Goal: Entertainment & Leisure: Consume media (video, audio)

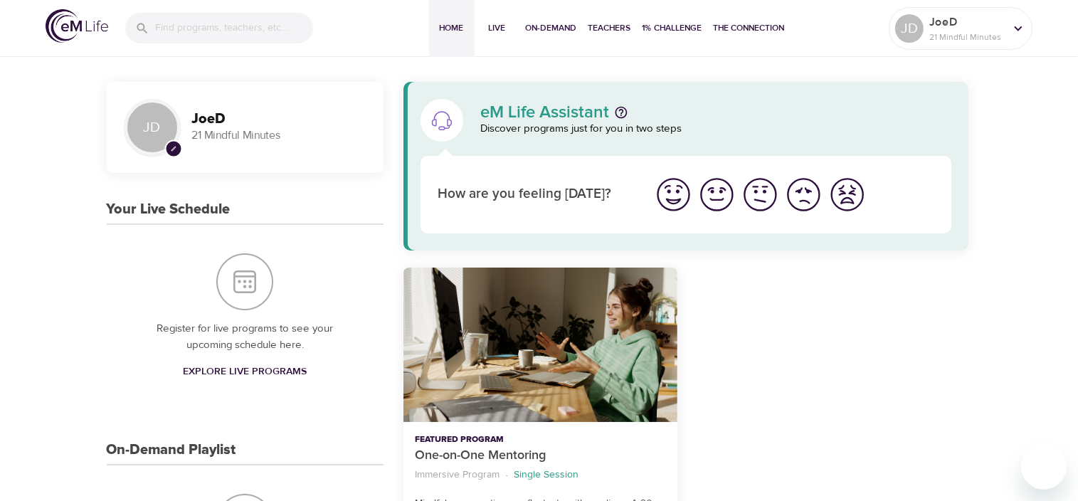
click at [221, 131] on p "21 Mindful Minutes" at bounding box center [279, 135] width 174 height 16
click at [161, 125] on div "JD" at bounding box center [152, 127] width 57 height 57
click at [952, 19] on p "JoeD" at bounding box center [966, 22] width 75 height 17
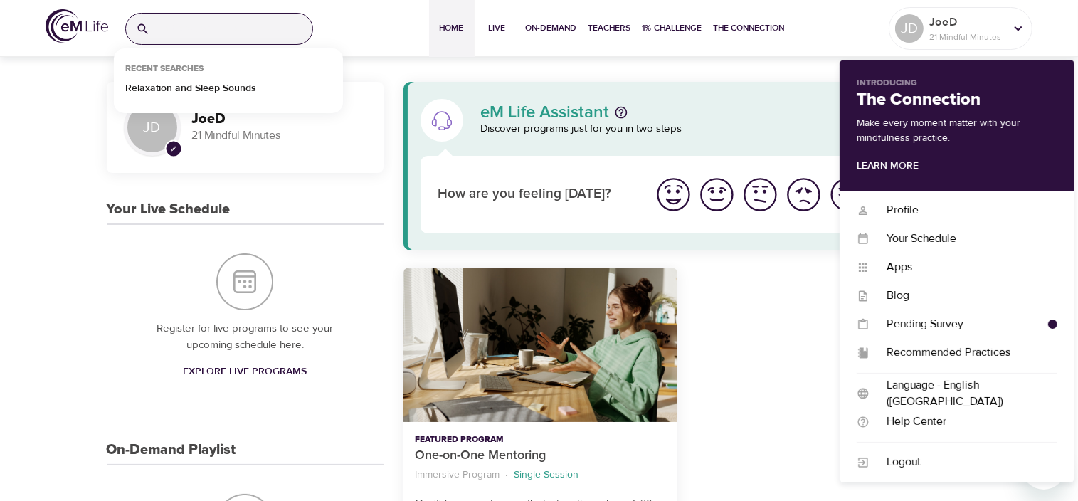
click at [240, 35] on input "search" at bounding box center [234, 29] width 157 height 31
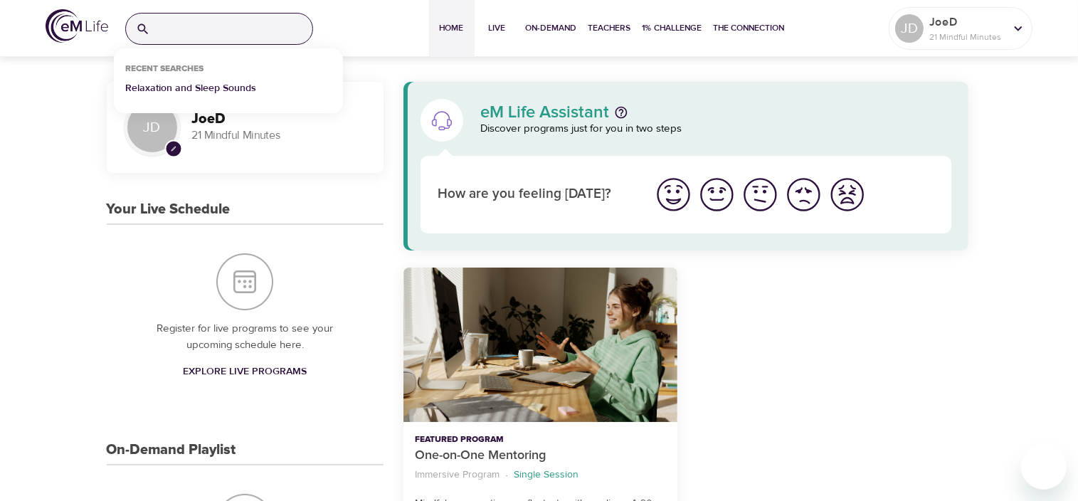
click at [220, 88] on p "Relaxation and Sleep Sounds" at bounding box center [190, 91] width 131 height 21
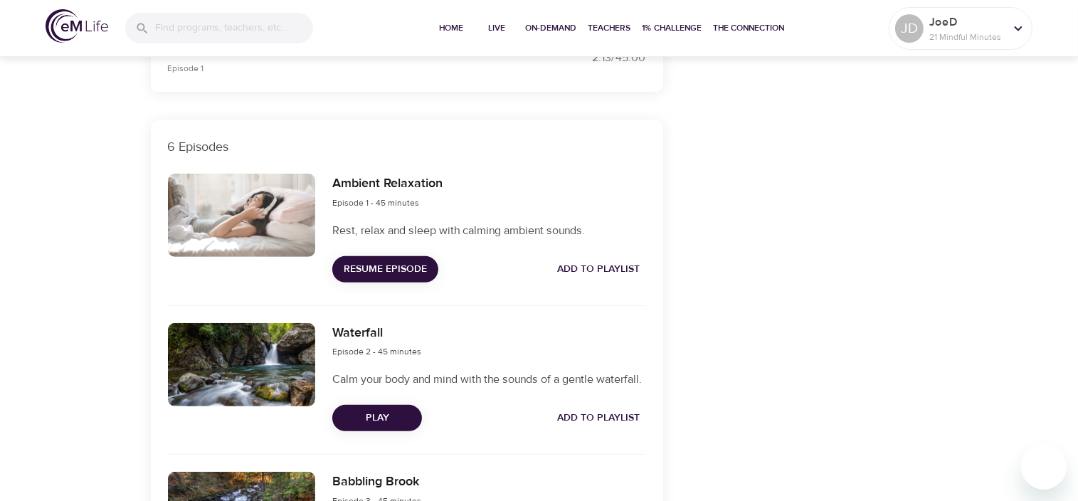
scroll to position [660, 0]
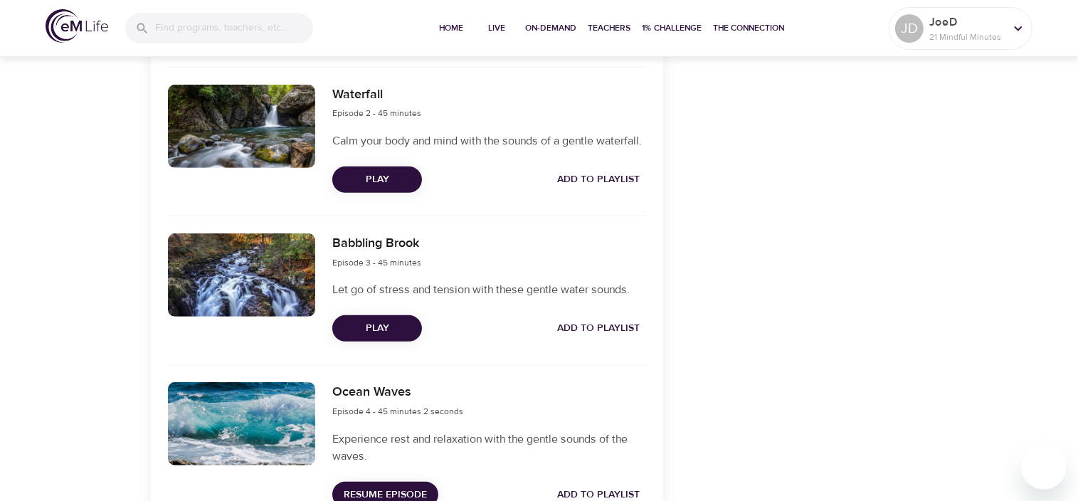
click at [371, 337] on span "Play" at bounding box center [377, 329] width 67 height 18
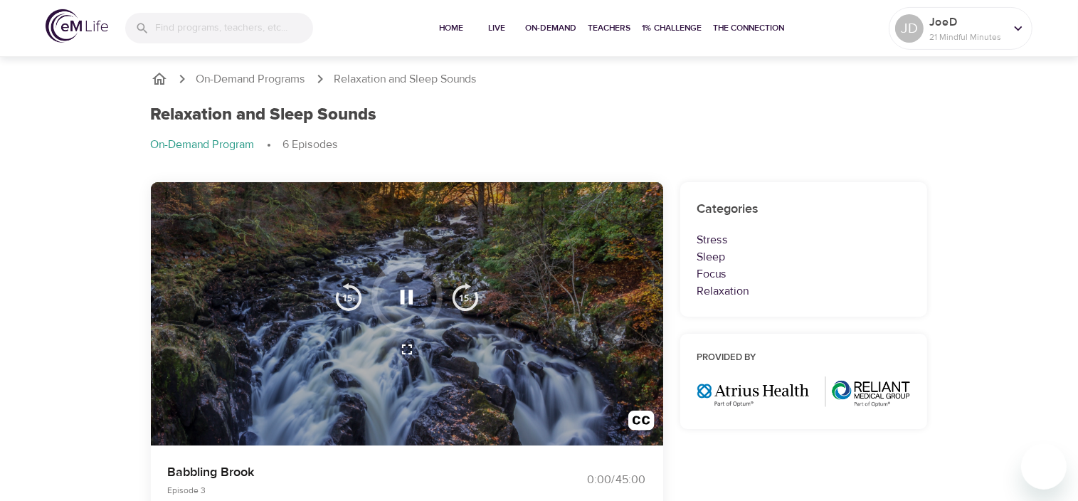
scroll to position [0, 0]
click at [411, 293] on icon "button" at bounding box center [407, 297] width 13 height 14
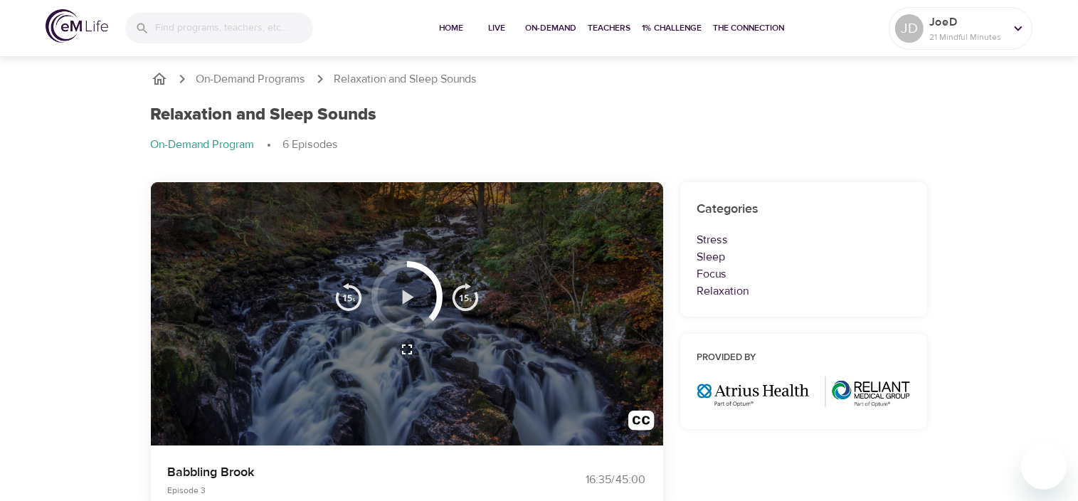
click at [408, 290] on icon "button" at bounding box center [406, 297] width 25 height 25
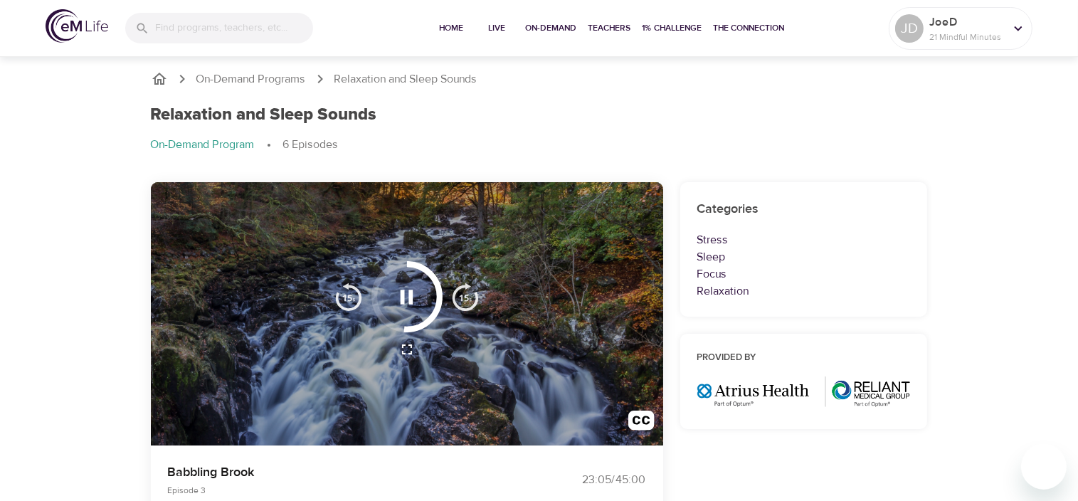
click at [408, 297] on icon "button" at bounding box center [406, 297] width 25 height 25
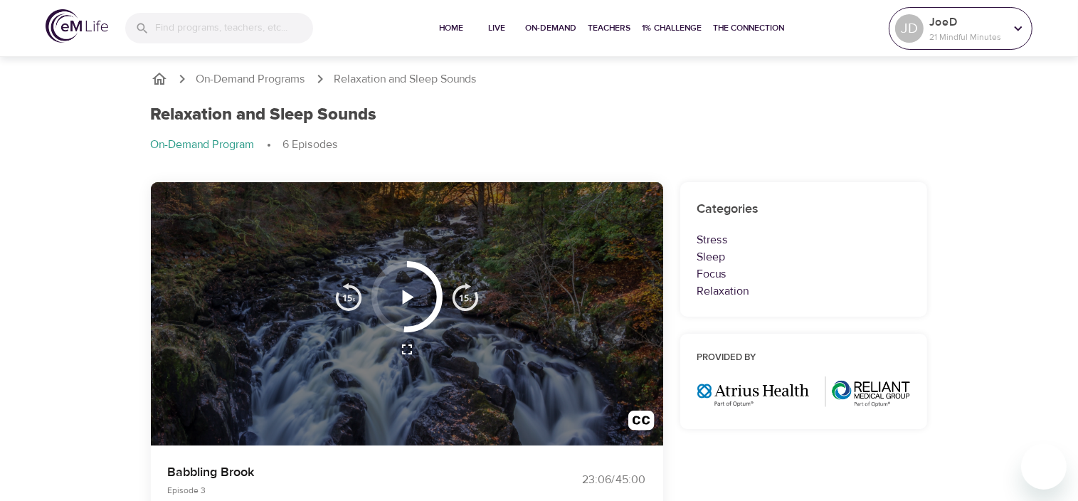
click at [931, 26] on p "JoeD" at bounding box center [966, 22] width 75 height 17
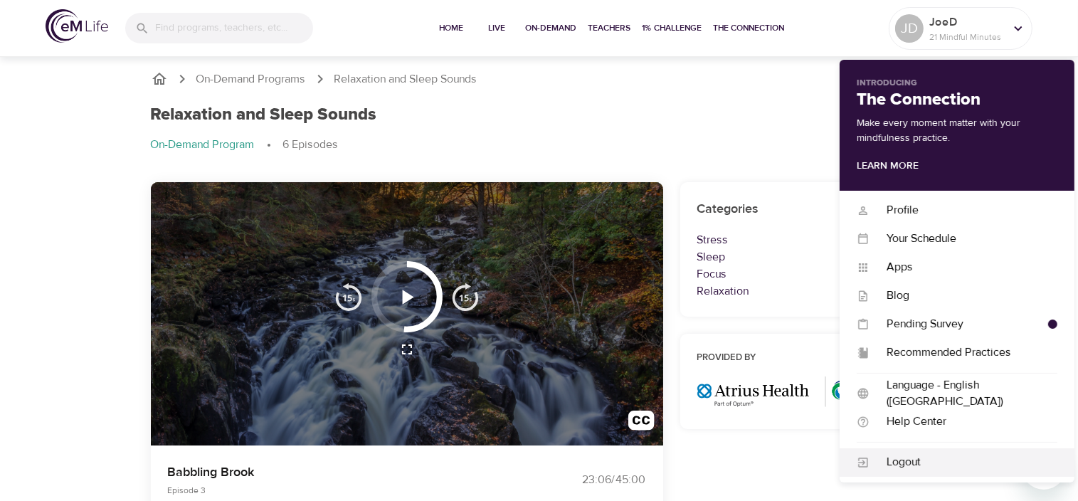
click at [902, 465] on div "Logout" at bounding box center [964, 462] width 188 height 16
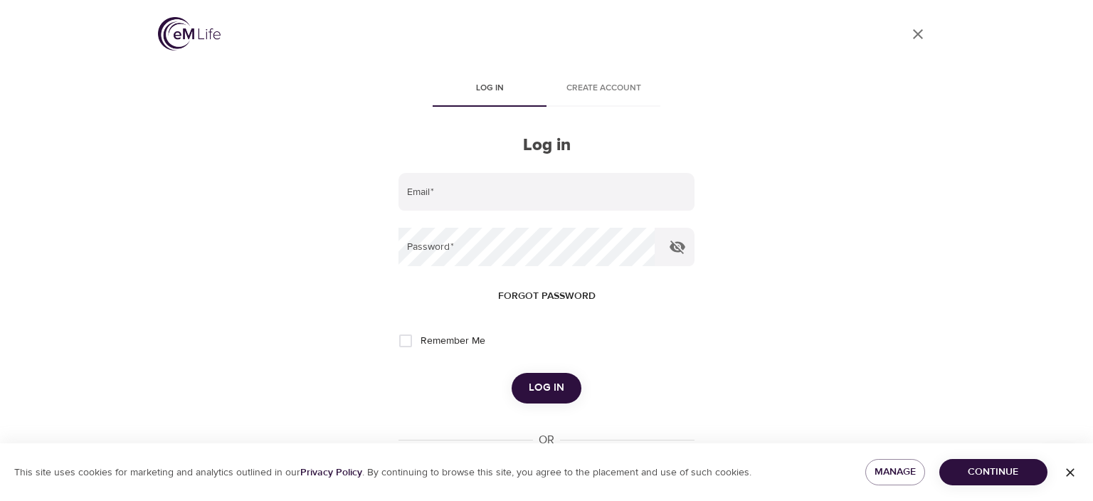
type input "[EMAIL_ADDRESS][DOMAIN_NAME]"
